Goal: Task Accomplishment & Management: Use online tool/utility

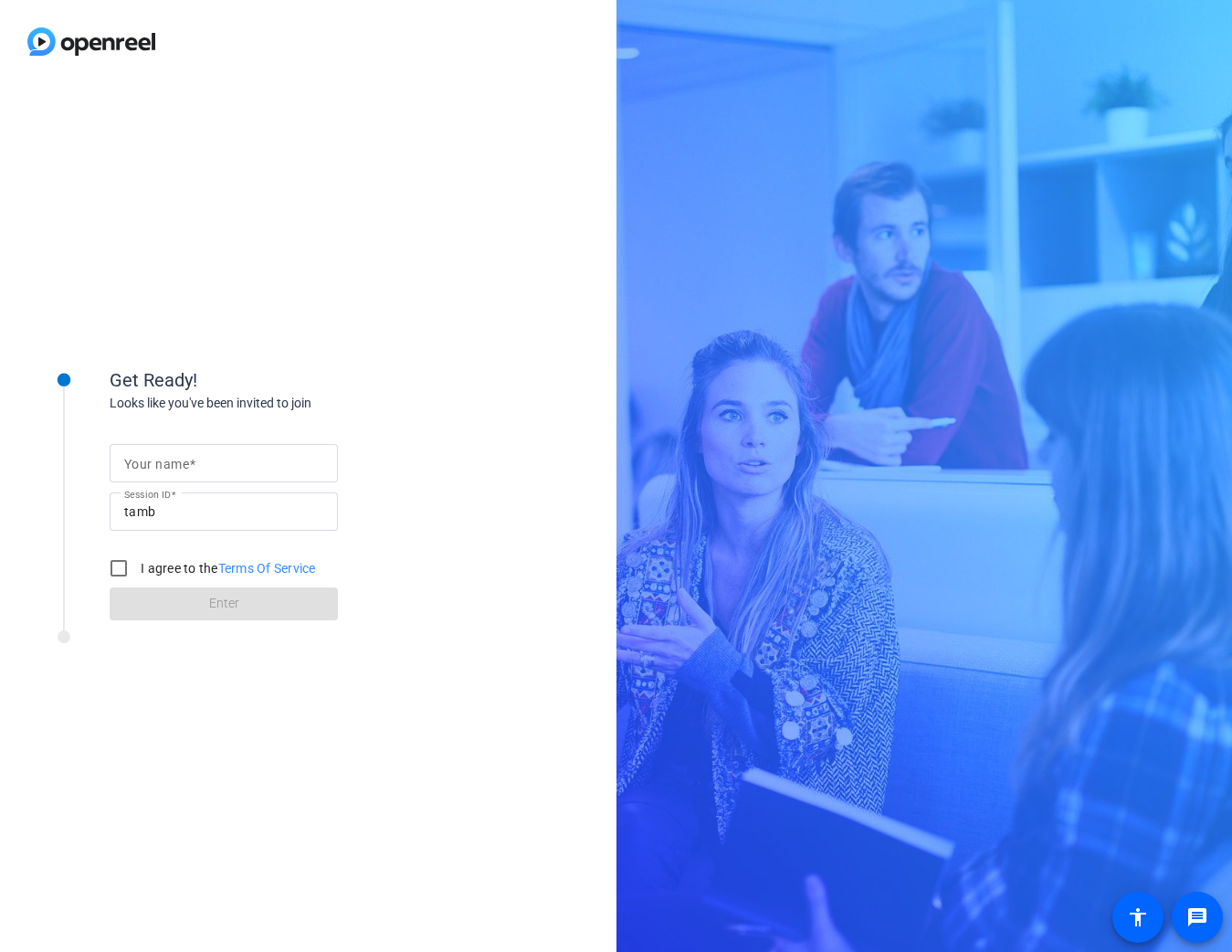
click at [224, 460] on input "Your name" at bounding box center [224, 464] width 199 height 22
type input "[PERSON_NAME]"
click at [115, 573] on input "I agree to the Terms Of Service" at bounding box center [119, 568] width 37 height 37
checkbox input "true"
click at [1152, 279] on div "Get Ready! Looks like you've been invited to join Your name [PERSON_NAME] Sessi…" at bounding box center [616, 476] width 1232 height 952
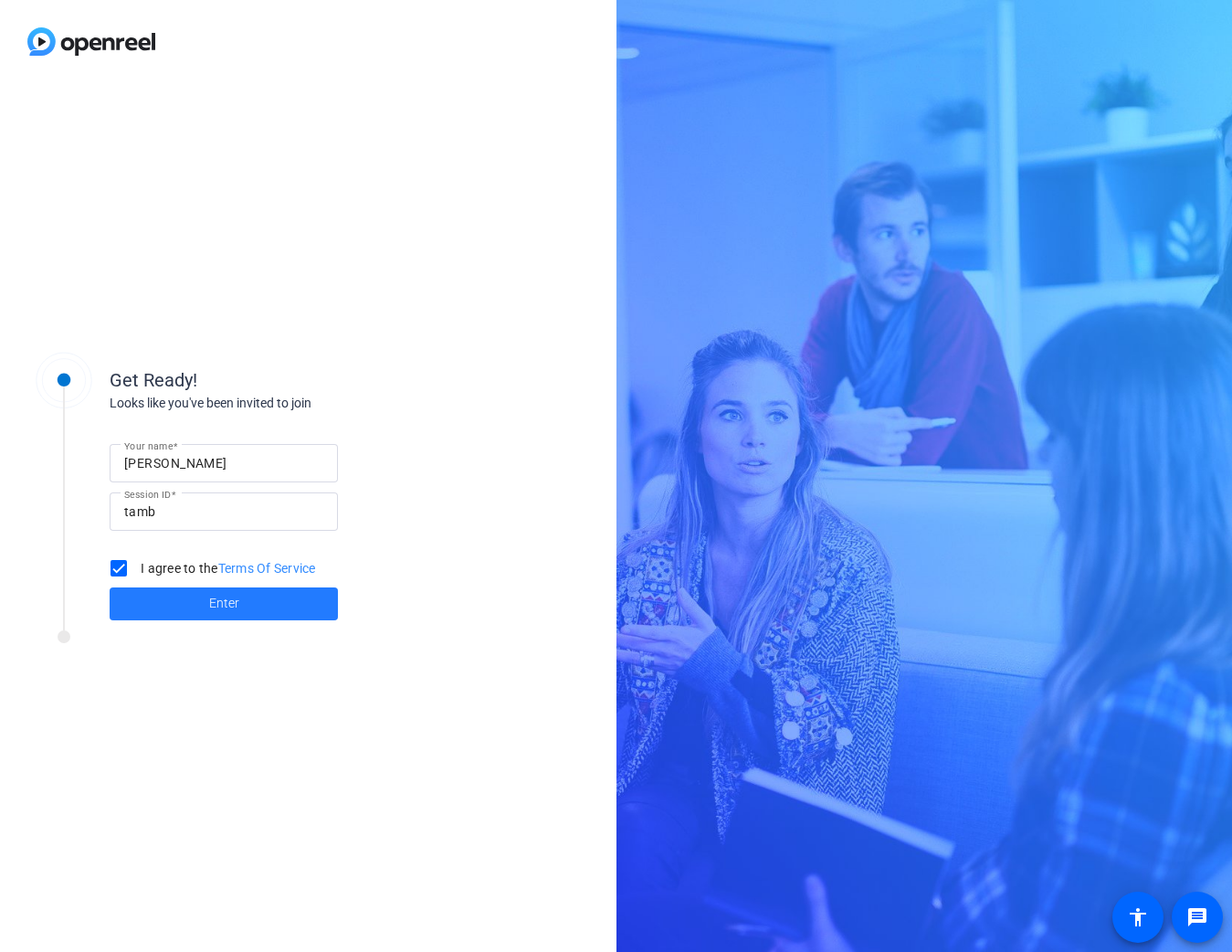
click at [273, 606] on span at bounding box center [223, 604] width 228 height 44
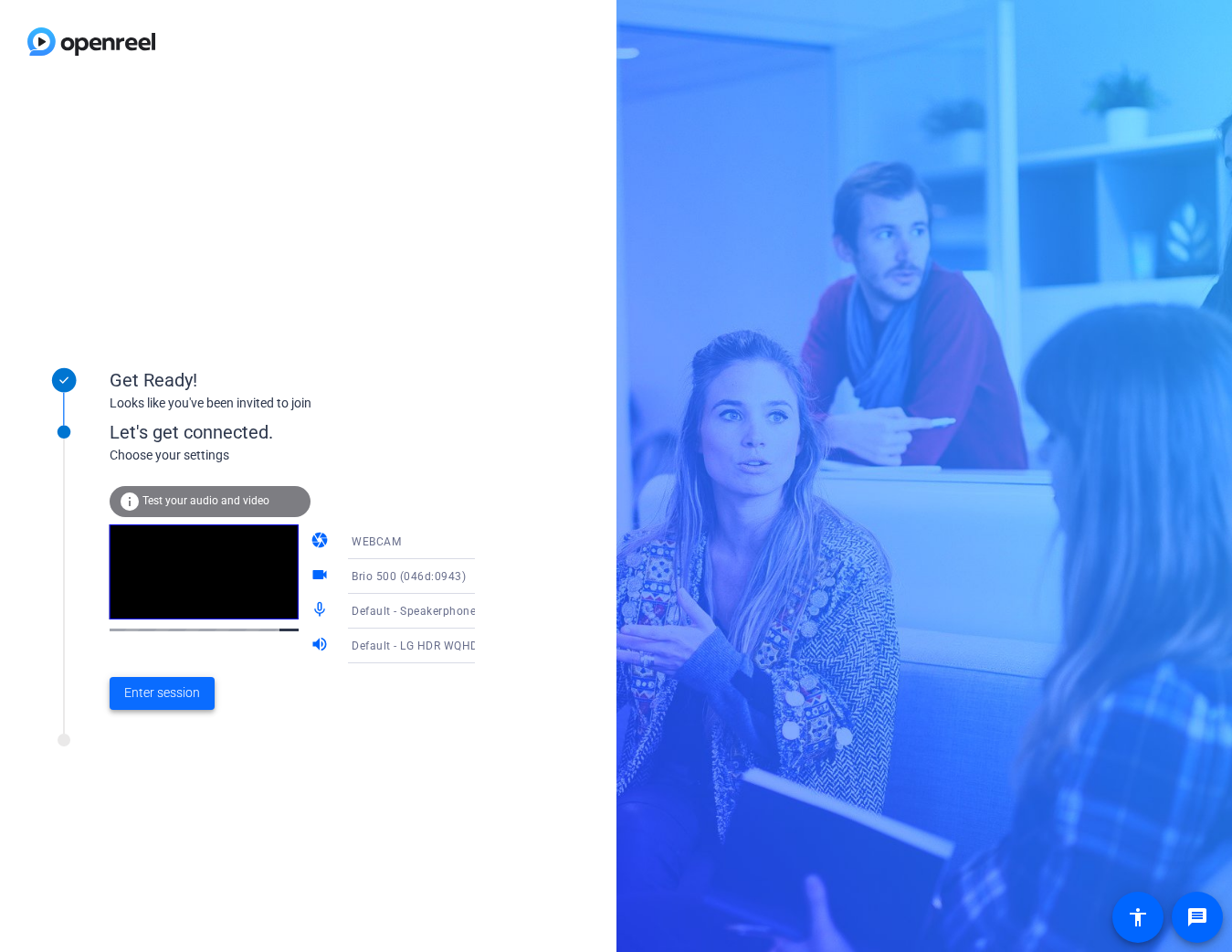
click at [180, 692] on span "Enter session" at bounding box center [162, 693] width 76 height 19
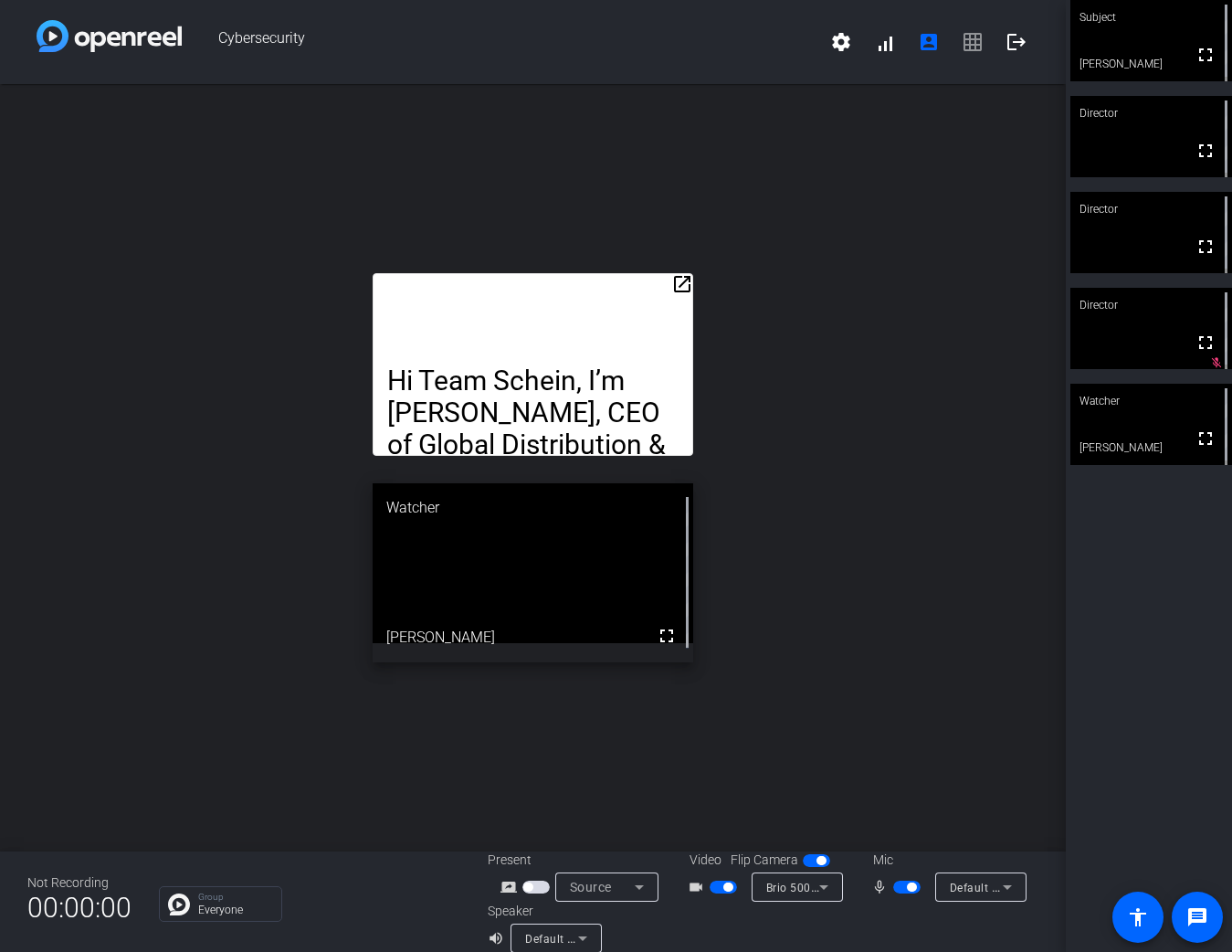
click at [673, 279] on mat-icon "open_in_new" at bounding box center [683, 284] width 22 height 22
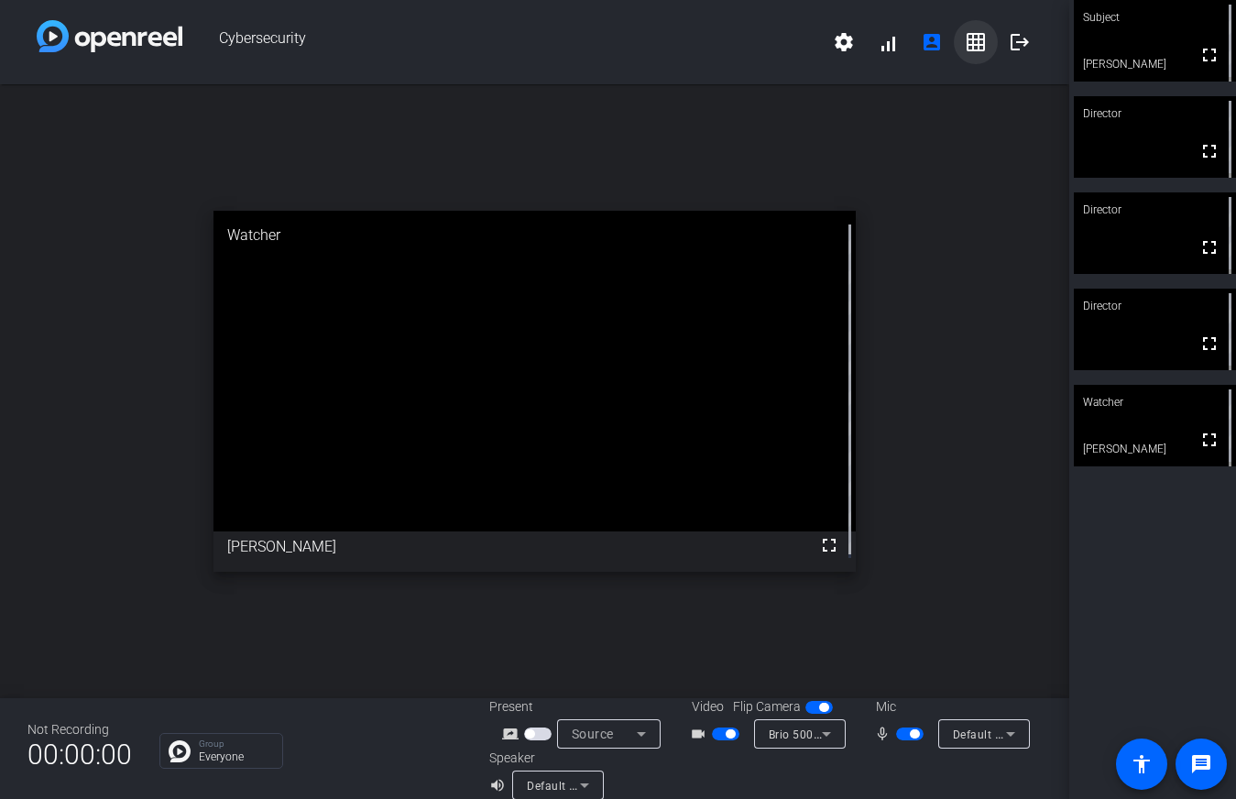
click at [970, 40] on mat-icon "grid_on" at bounding box center [976, 42] width 22 height 22
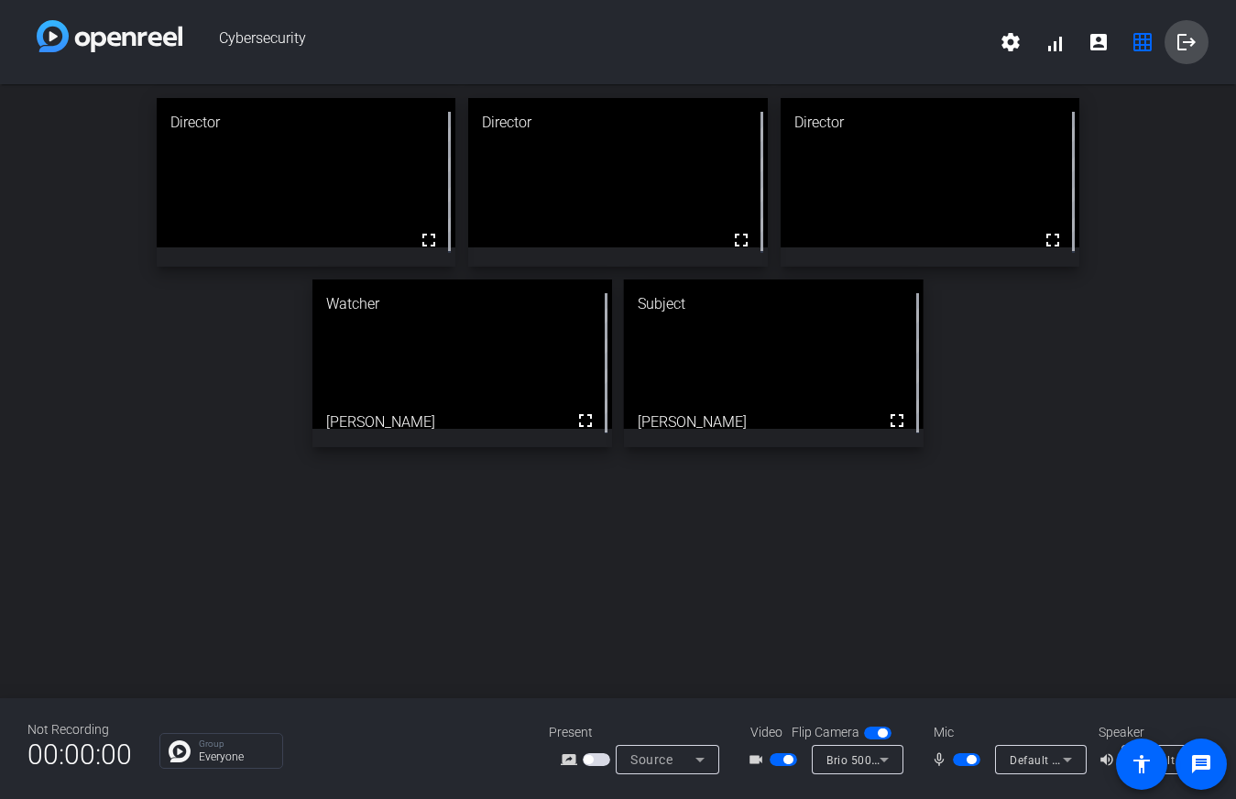
click at [1182, 51] on mat-icon "logout" at bounding box center [1187, 42] width 22 height 22
